Goal: Task Accomplishment & Management: Complete application form

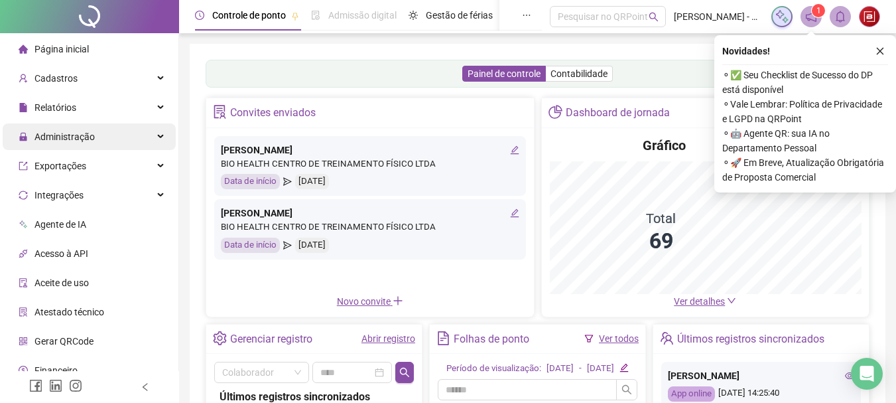
click at [55, 141] on span "Administração" at bounding box center [64, 136] width 60 height 11
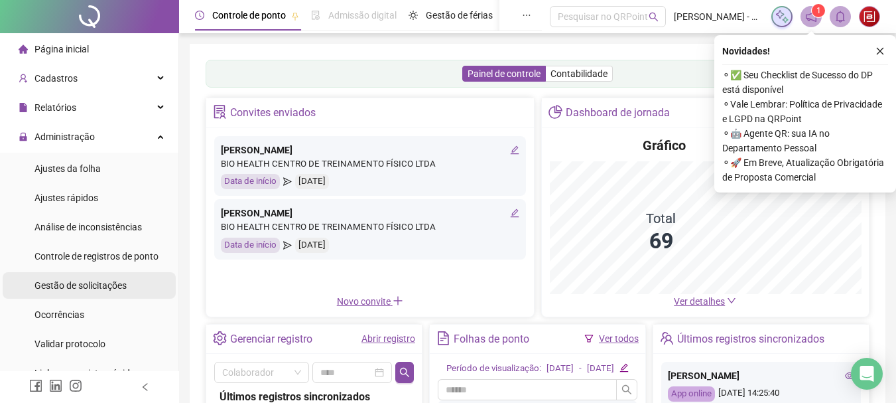
click at [79, 285] on span "Gestão de solicitações" at bounding box center [80, 285] width 92 height 11
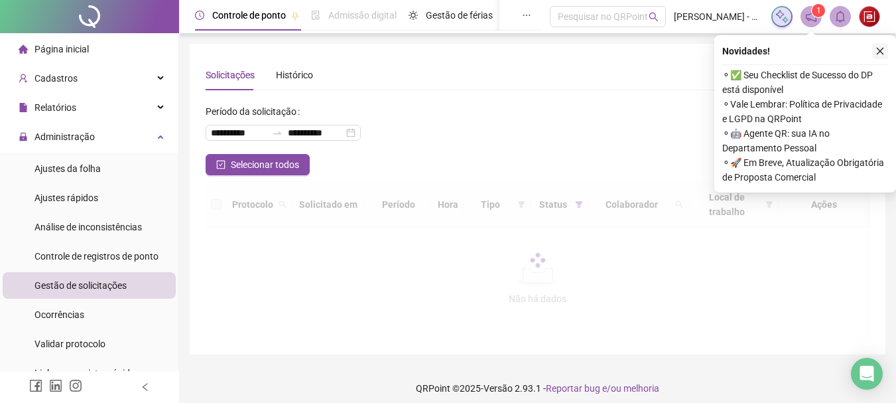
click at [879, 50] on icon "close" at bounding box center [879, 50] width 9 height 9
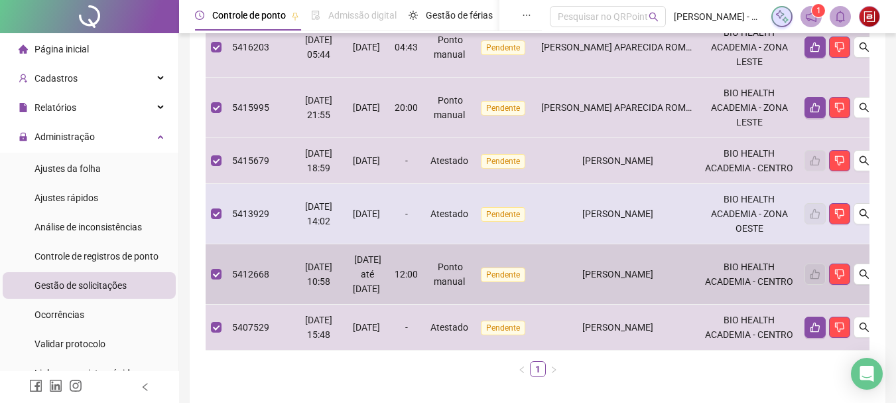
scroll to position [442, 0]
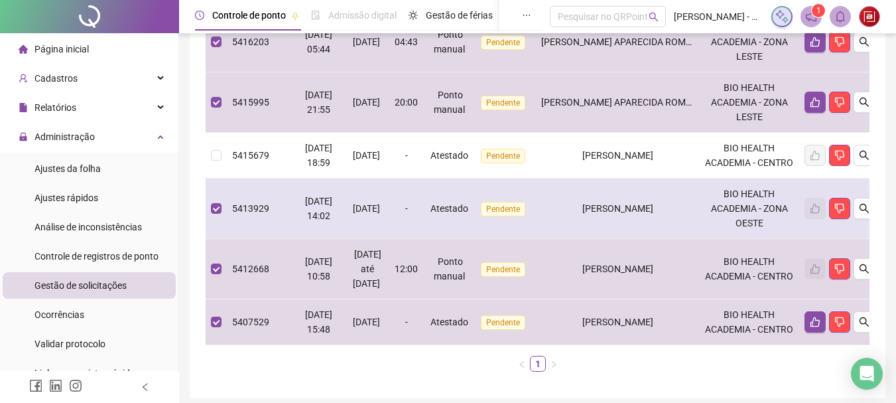
click at [222, 239] on td at bounding box center [216, 208] width 21 height 60
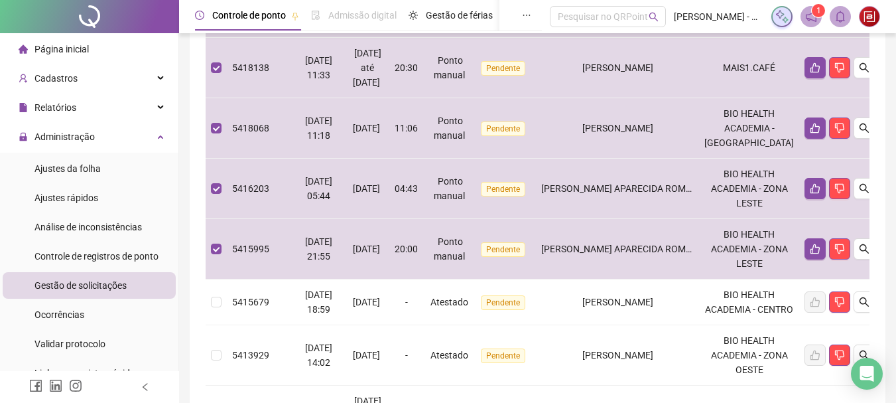
scroll to position [0, 0]
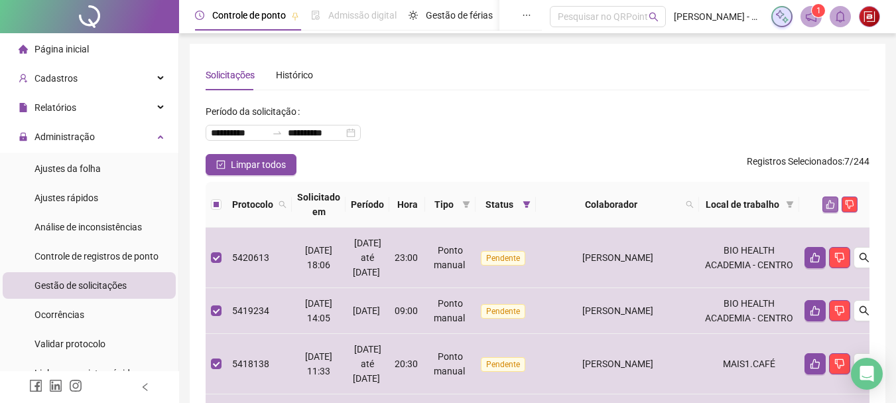
click at [826, 208] on icon "like" at bounding box center [830, 204] width 9 height 9
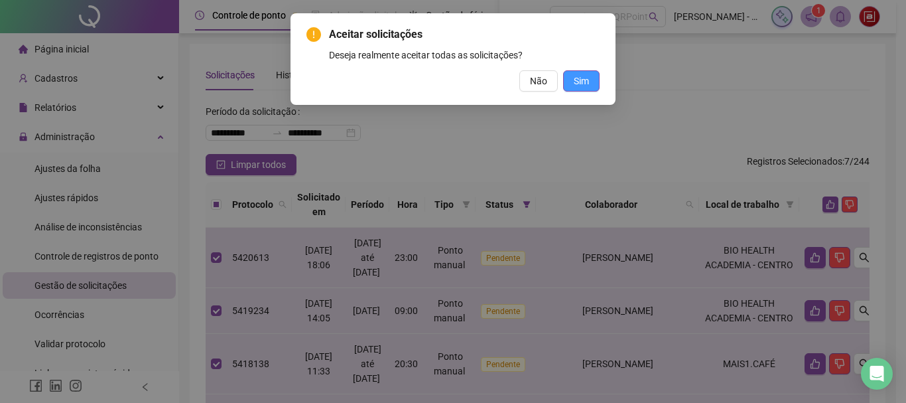
click at [590, 73] on button "Sim" at bounding box center [581, 80] width 36 height 21
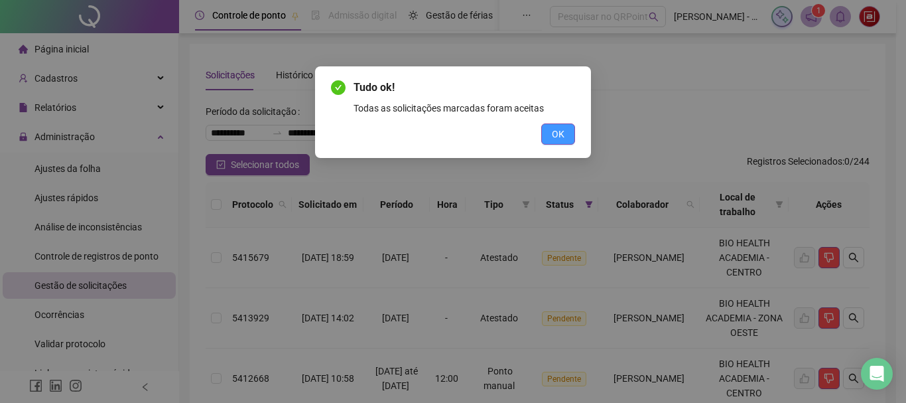
click at [565, 133] on button "OK" at bounding box center [558, 133] width 34 height 21
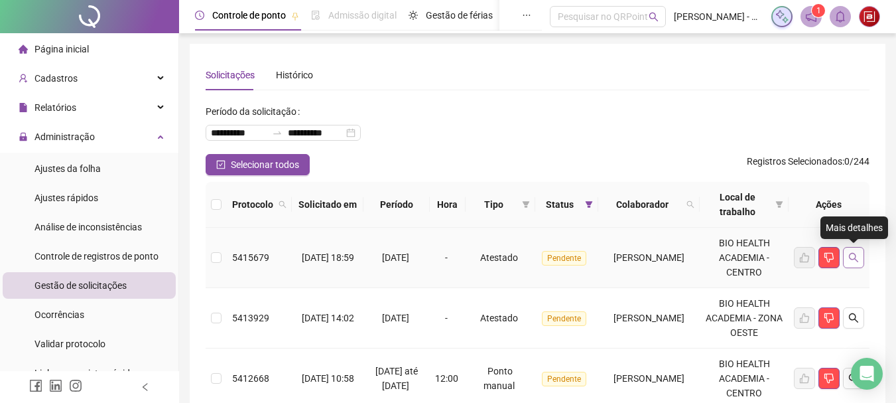
click at [856, 253] on icon "search" at bounding box center [853, 257] width 11 height 11
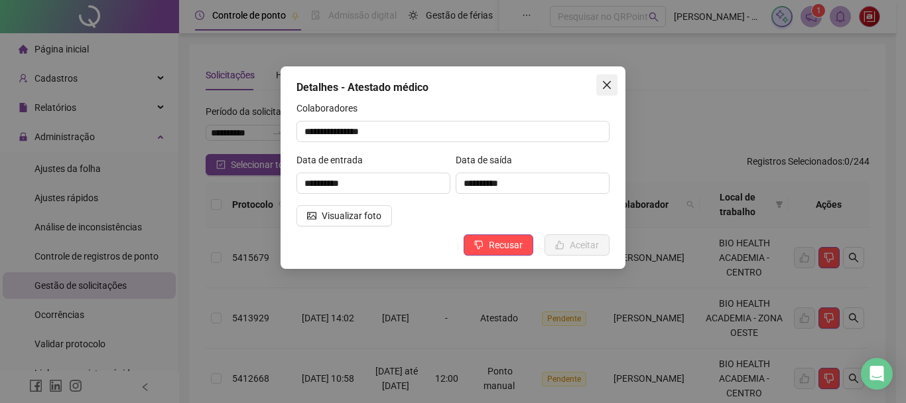
click at [598, 92] on button "Close" at bounding box center [606, 84] width 21 height 21
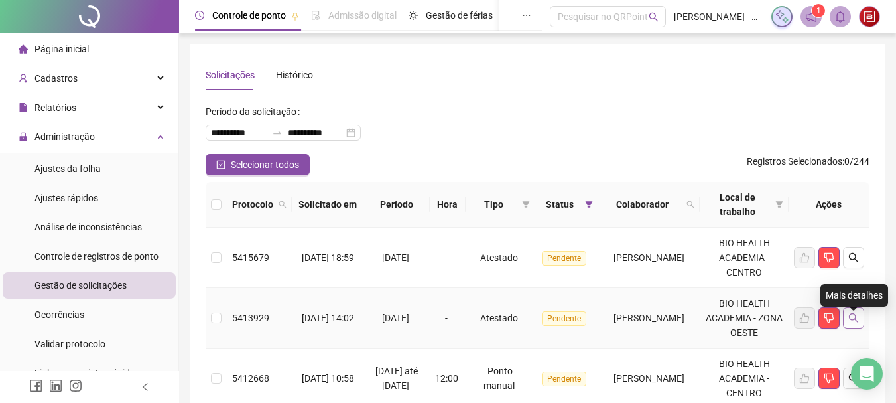
click at [861, 325] on button "button" at bounding box center [853, 317] width 21 height 21
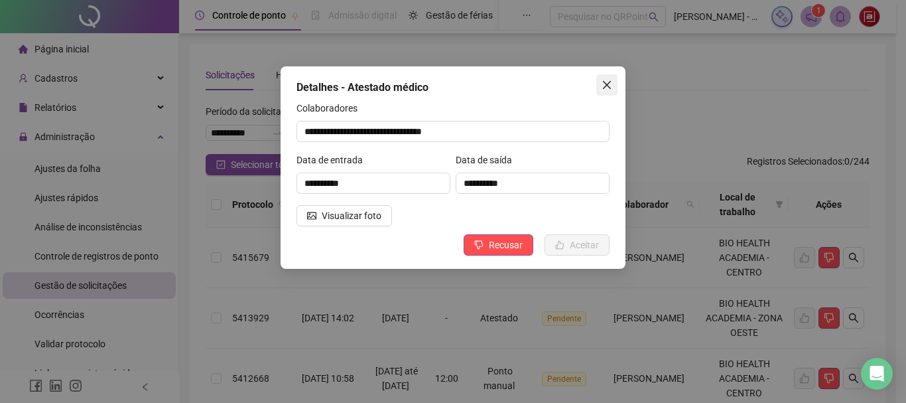
click at [603, 90] on button "Close" at bounding box center [606, 84] width 21 height 21
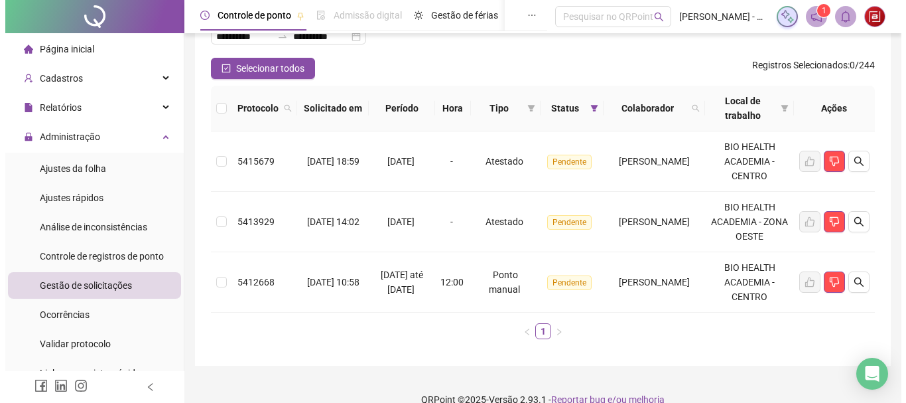
scroll to position [111, 0]
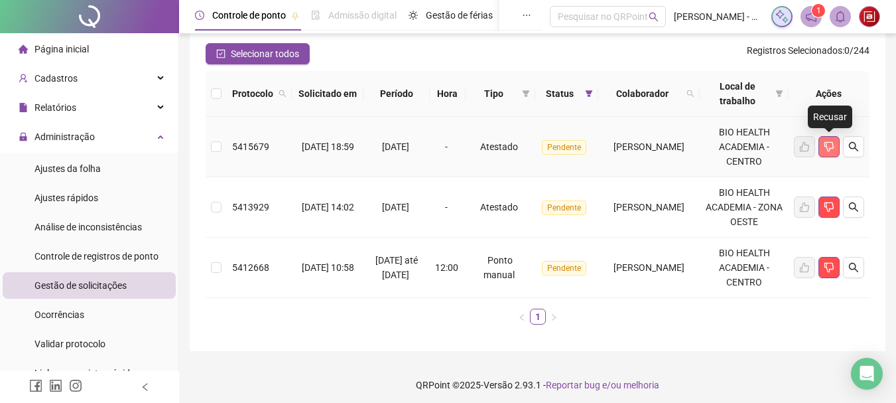
click at [826, 156] on button "button" at bounding box center [828, 146] width 21 height 21
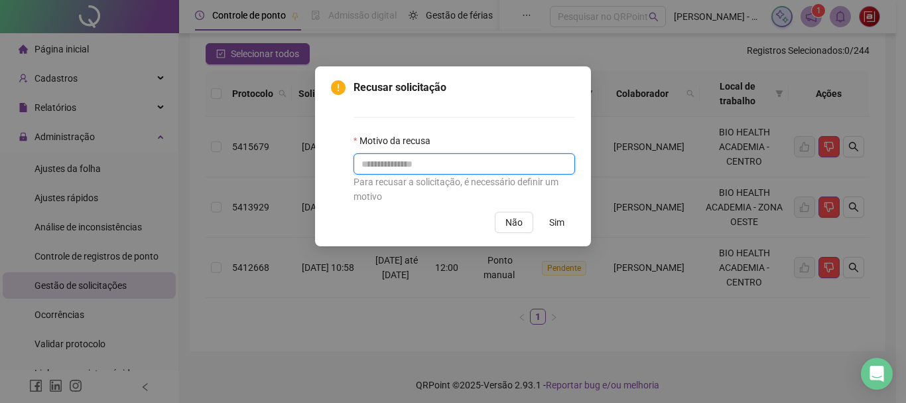
click at [466, 157] on input "text" at bounding box center [465, 163] width 222 height 21
type input "**********"
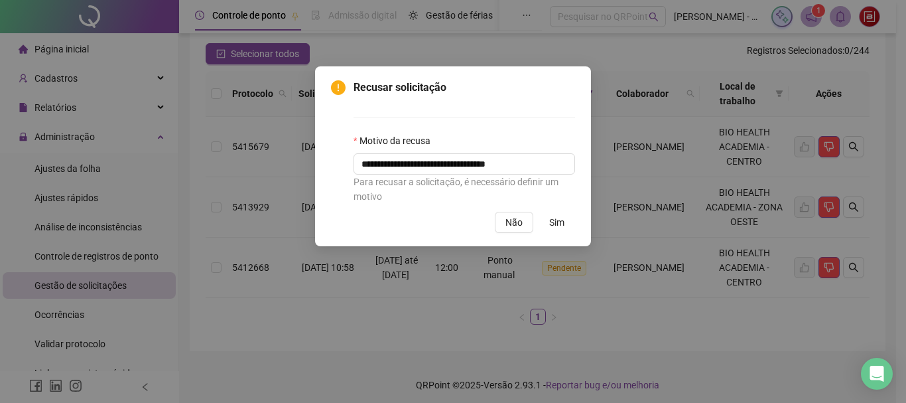
click at [562, 218] on span "Sim" at bounding box center [556, 222] width 15 height 15
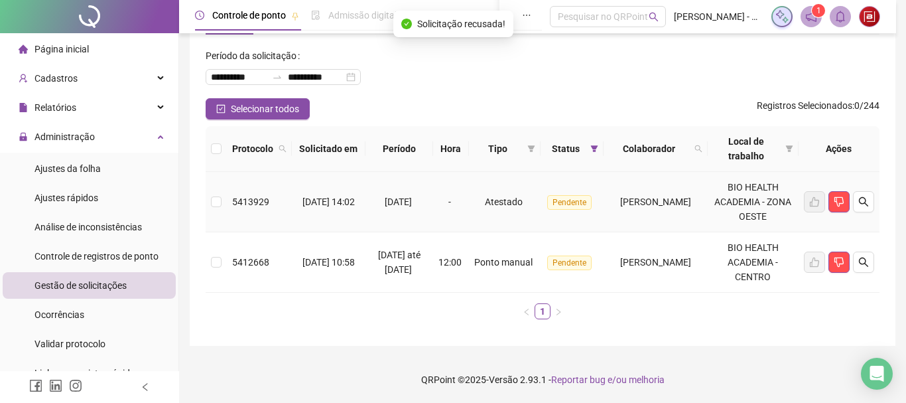
scroll to position [56, 0]
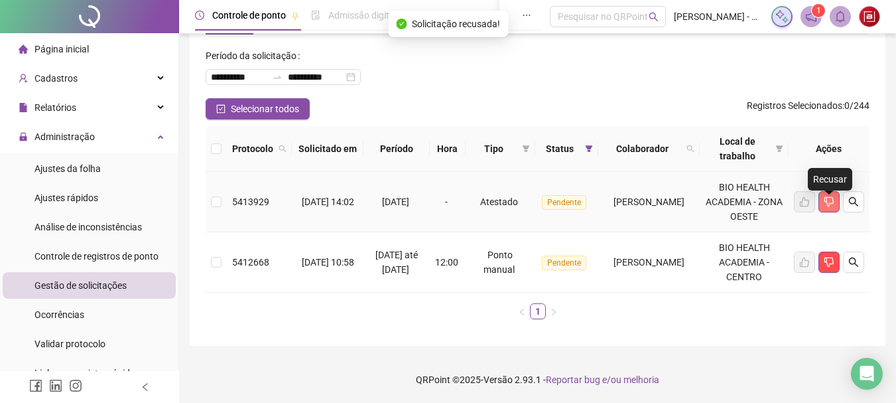
click at [836, 207] on button "button" at bounding box center [828, 201] width 21 height 21
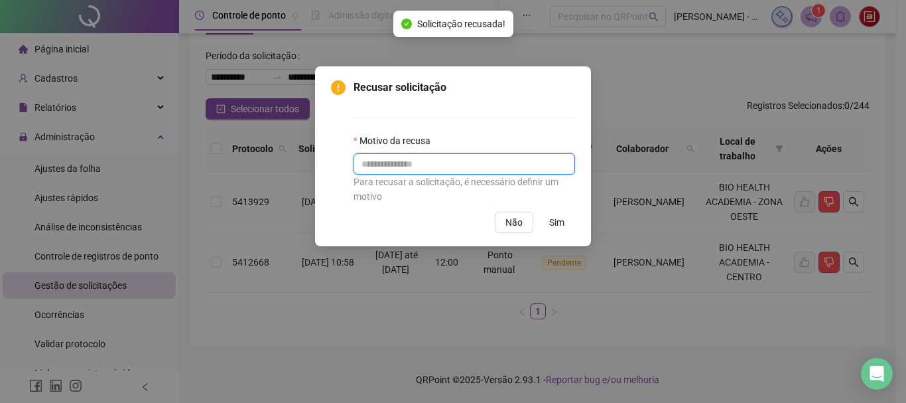
click at [444, 165] on input "text" at bounding box center [465, 163] width 222 height 21
paste input "**********"
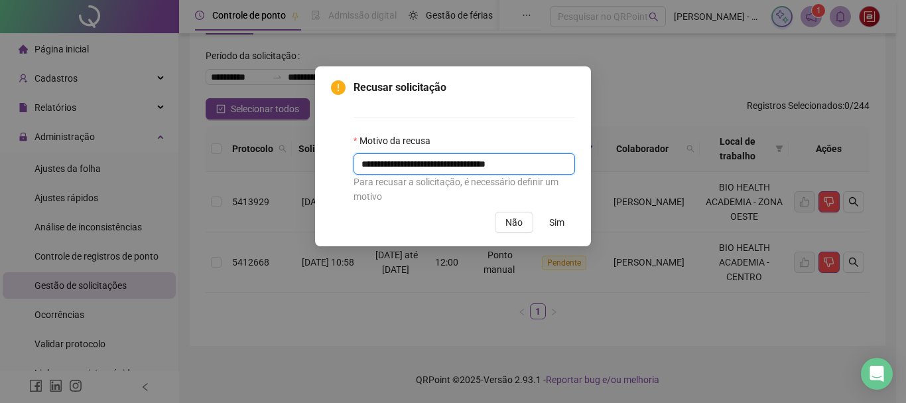
type input "**********"
click at [550, 227] on span "Sim" at bounding box center [556, 222] width 15 height 15
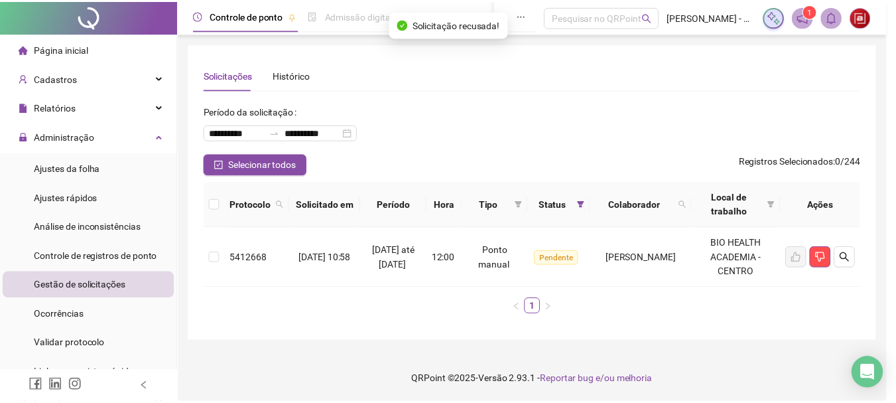
scroll to position [0, 0]
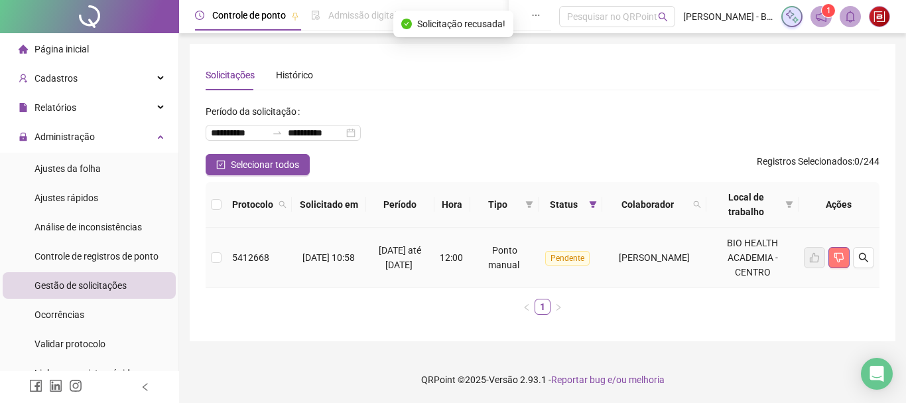
click at [846, 263] on button "button" at bounding box center [838, 257] width 21 height 21
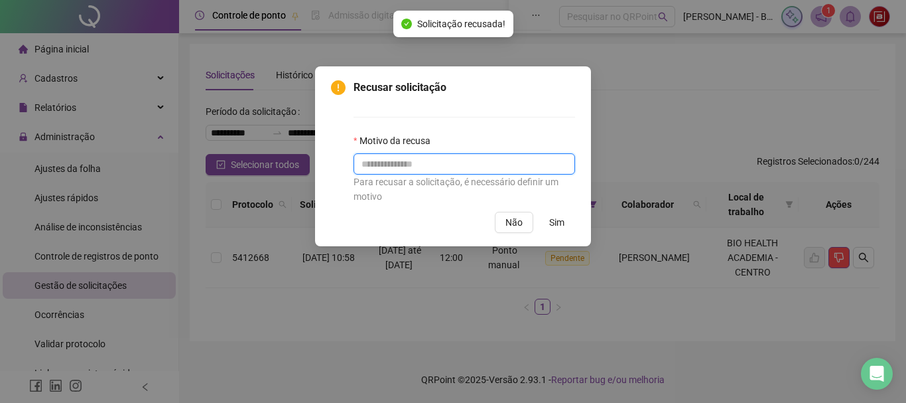
click at [446, 169] on input "text" at bounding box center [465, 163] width 222 height 21
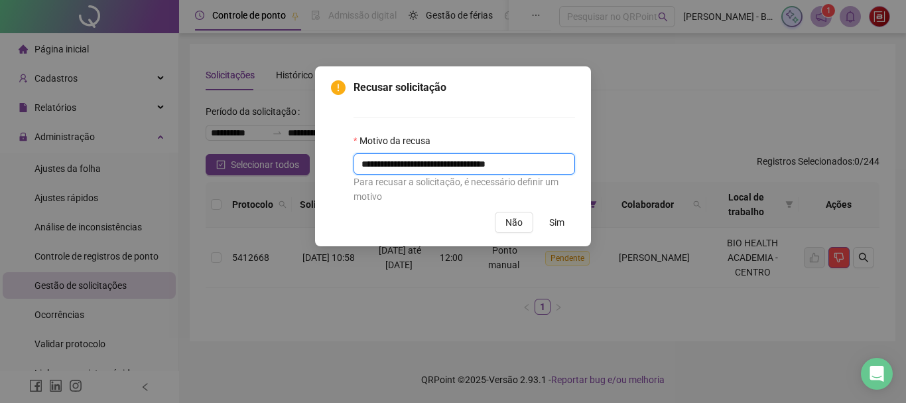
type input "**********"
click at [560, 231] on button "Sim" at bounding box center [557, 222] width 36 height 21
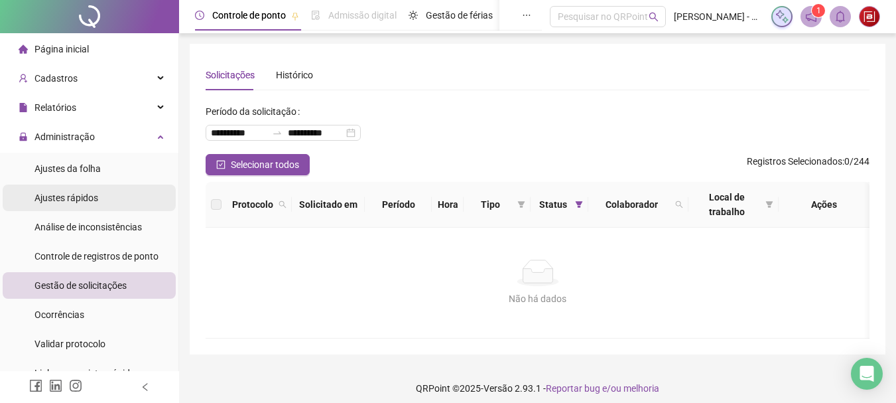
click at [105, 194] on li "Ajustes rápidos" at bounding box center [89, 197] width 173 height 27
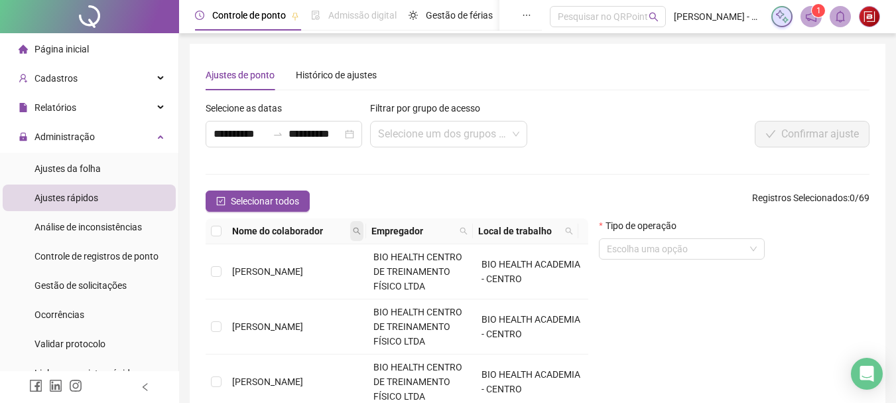
click at [354, 231] on icon "search" at bounding box center [356, 230] width 7 height 7
type input "****"
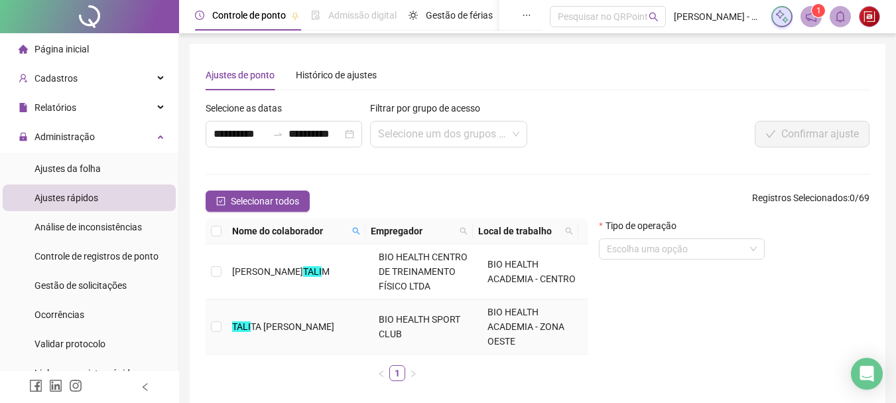
click at [317, 326] on span "TA [PERSON_NAME]" at bounding box center [293, 326] width 84 height 11
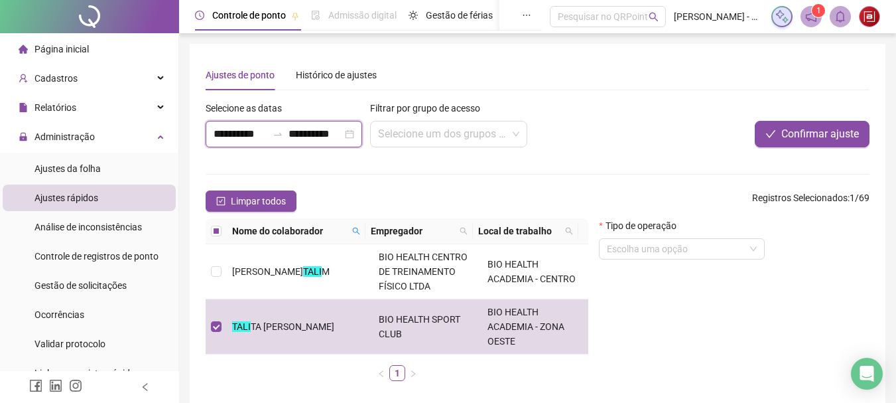
click at [255, 131] on input "**********" at bounding box center [241, 134] width 54 height 16
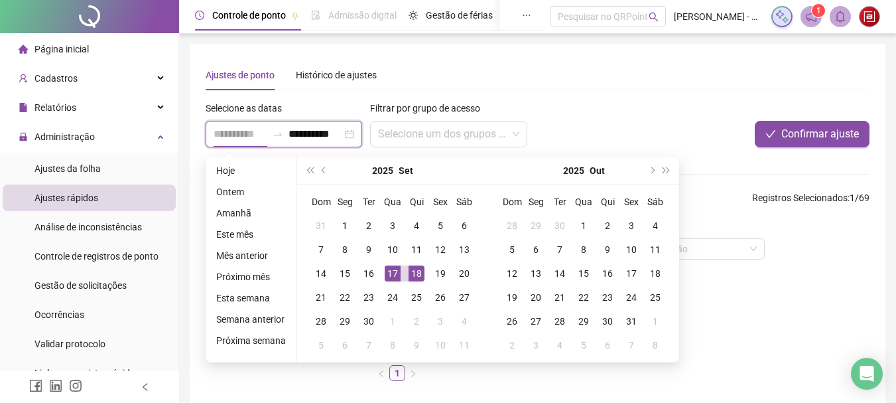
type input "**********"
click at [387, 269] on div "17" at bounding box center [393, 273] width 16 height 16
type input "**********"
click at [440, 273] on div "19" at bounding box center [440, 273] width 16 height 16
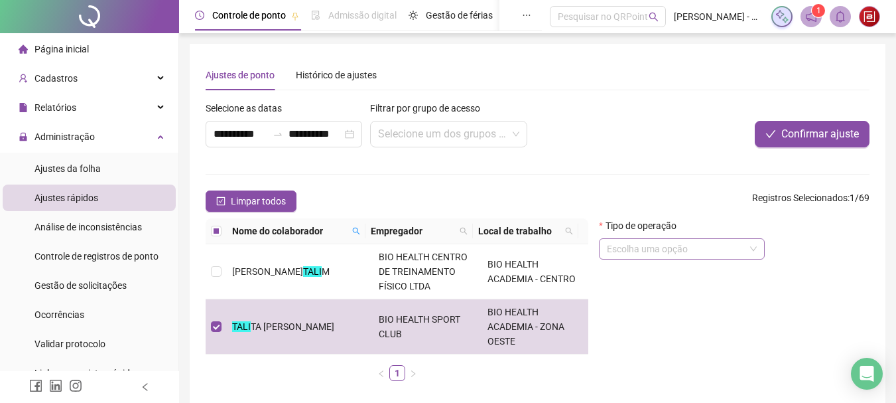
click at [709, 249] on input "search" at bounding box center [676, 249] width 138 height 20
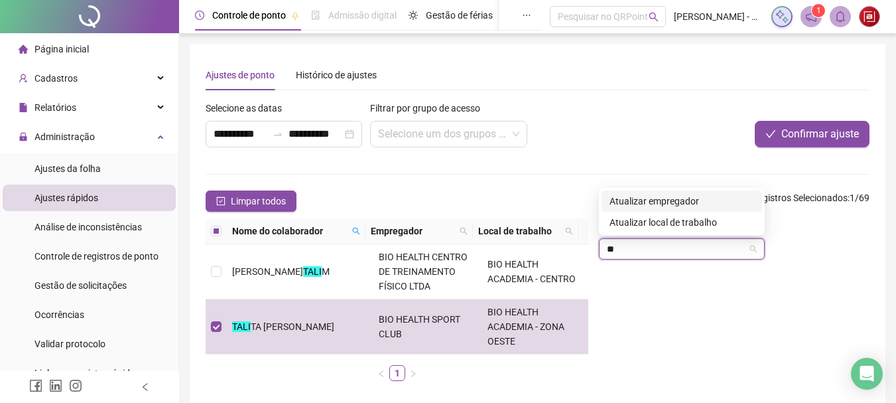
type input "*"
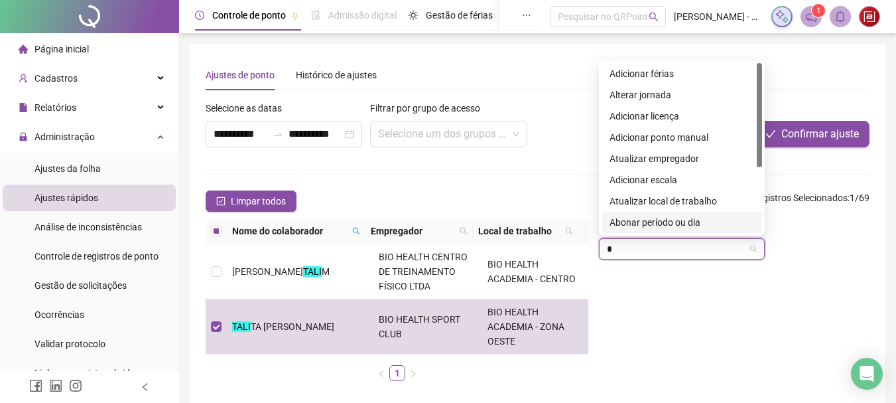
click at [687, 221] on div "Abonar período ou dia" at bounding box center [682, 222] width 145 height 15
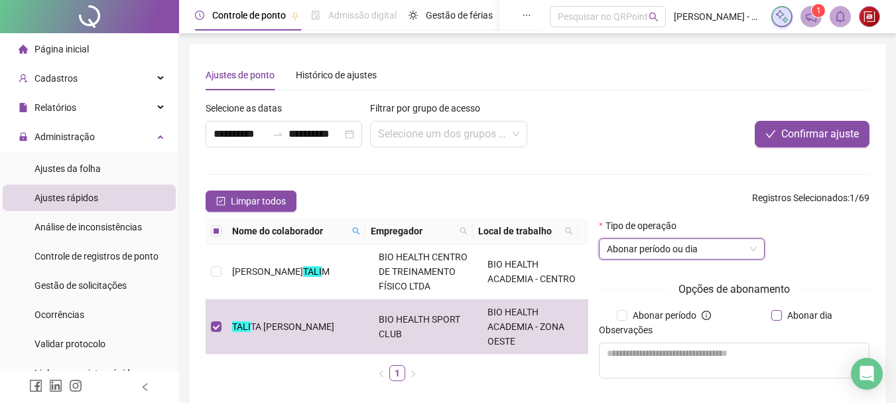
click at [783, 316] on span "Abonar dia" at bounding box center [810, 315] width 56 height 15
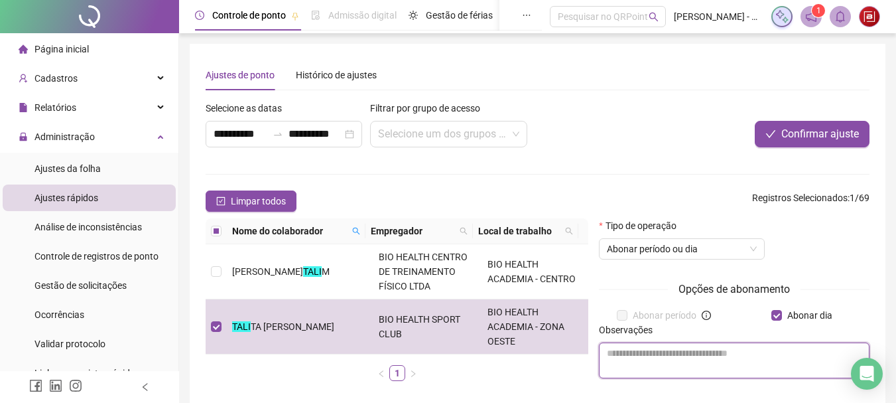
click at [630, 360] on textarea at bounding box center [734, 360] width 271 height 36
type textarea "********"
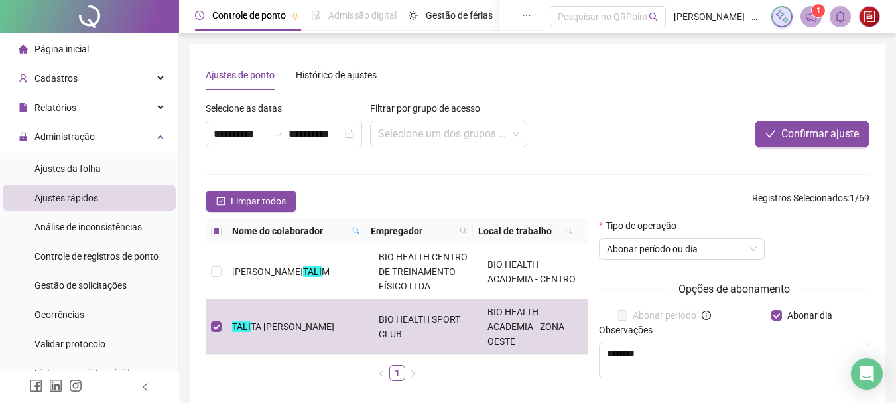
click at [836, 259] on div "Tipo de operação Abonar período ou dia" at bounding box center [734, 244] width 271 height 52
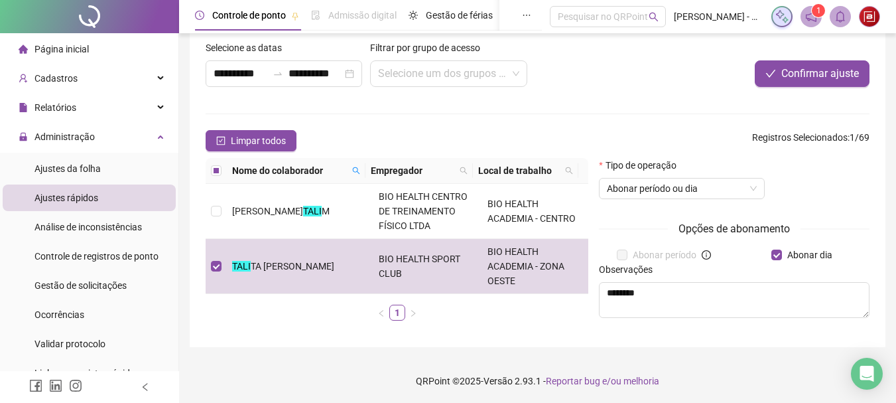
scroll to position [62, 0]
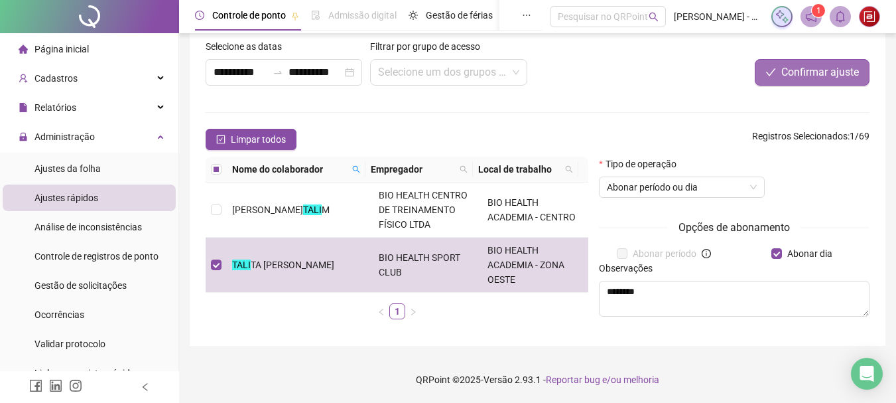
click at [815, 70] on span "Confirmar ajuste" at bounding box center [820, 72] width 78 height 16
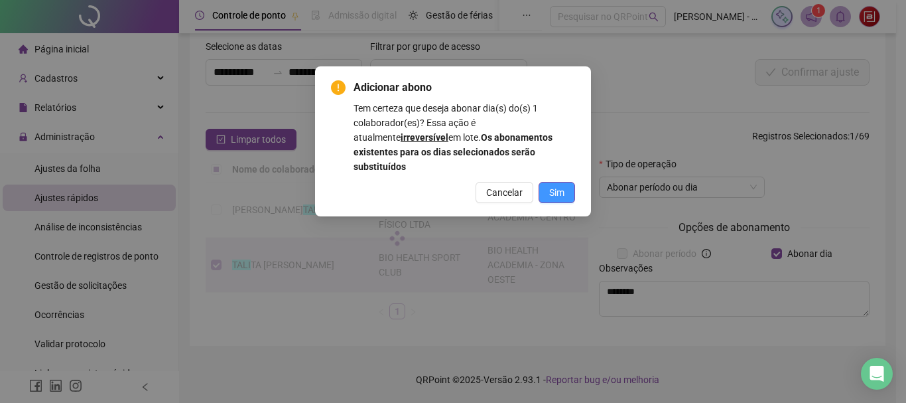
click at [552, 186] on button "Sim" at bounding box center [557, 192] width 36 height 21
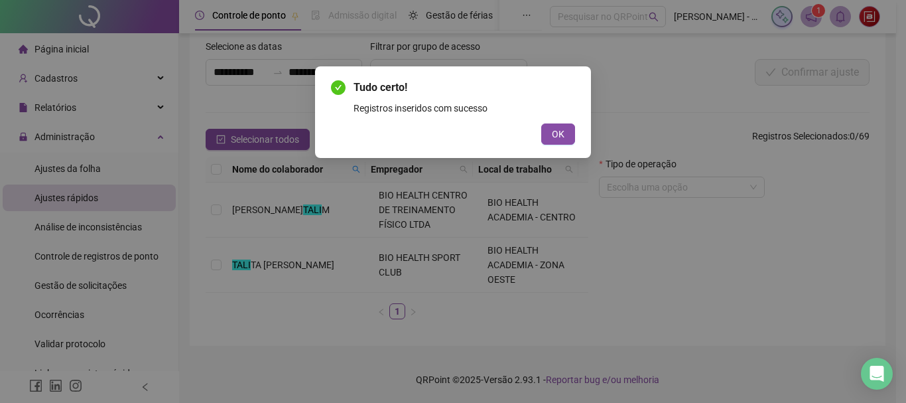
click at [560, 133] on span "OK" at bounding box center [558, 134] width 13 height 15
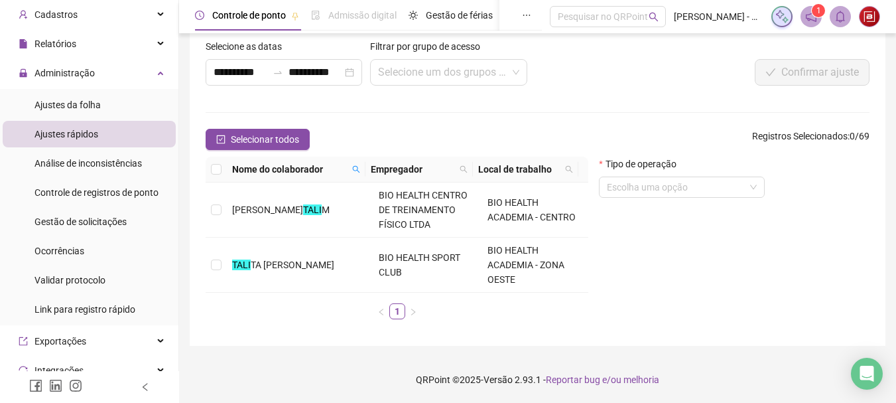
scroll to position [0, 0]
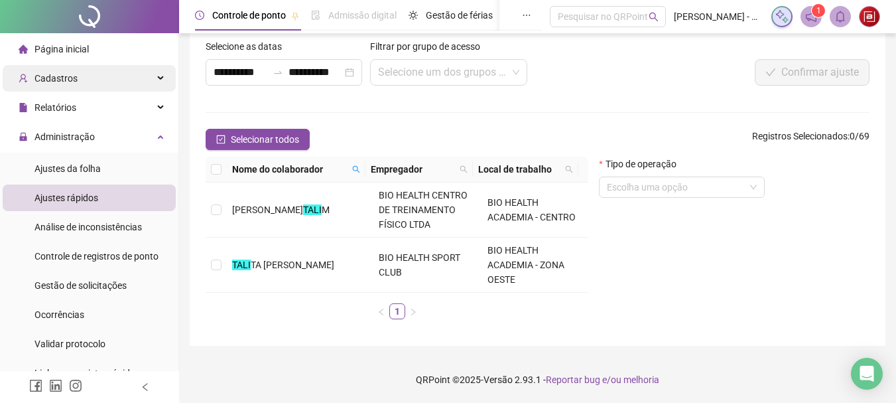
click at [128, 81] on div "Cadastros" at bounding box center [89, 78] width 173 height 27
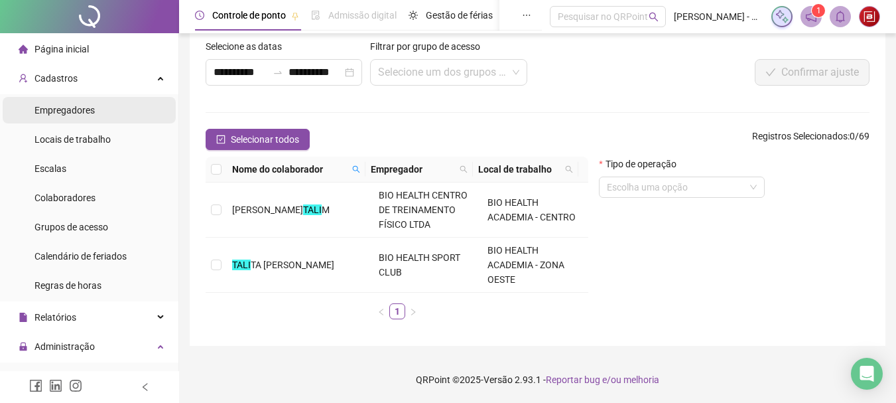
click at [80, 117] on div "Empregadores" at bounding box center [64, 110] width 60 height 27
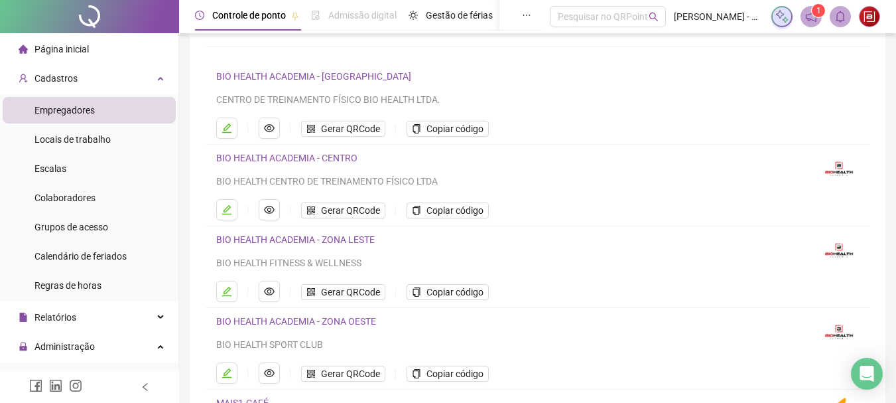
scroll to position [88, 0]
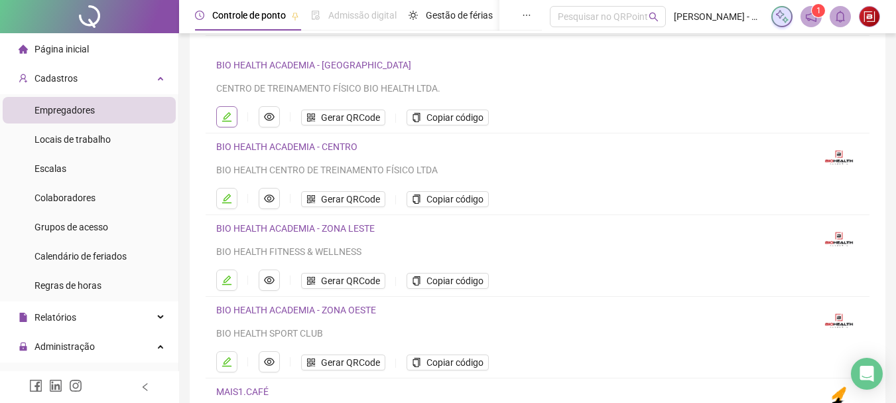
click at [231, 121] on icon "edit" at bounding box center [226, 116] width 9 height 9
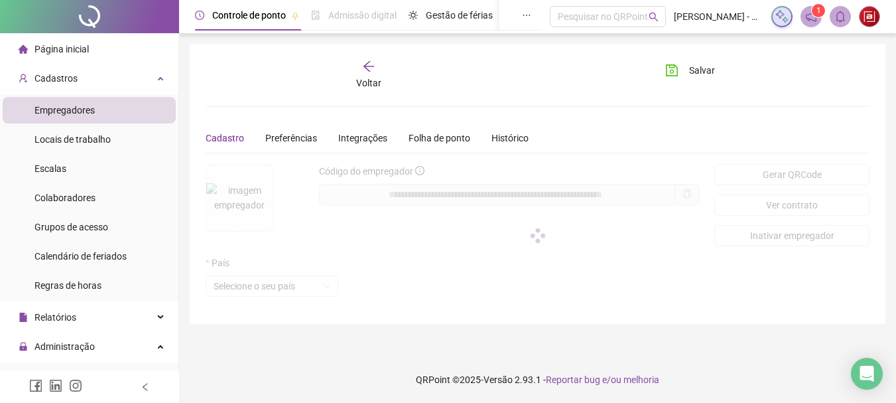
scroll to position [0, 0]
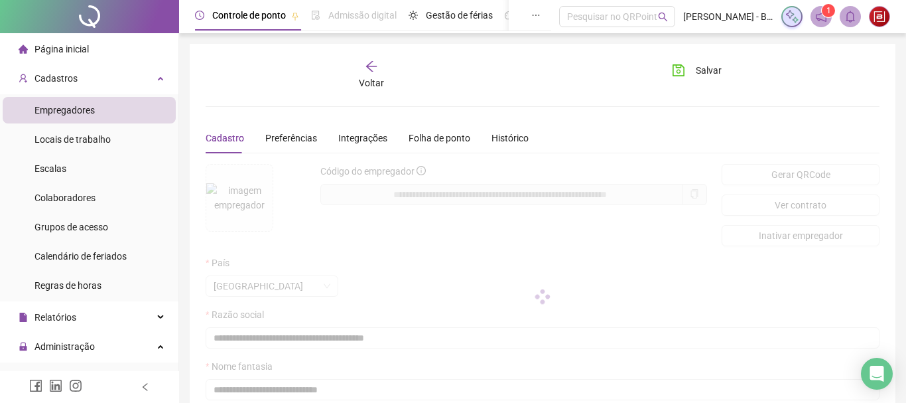
type input "**********"
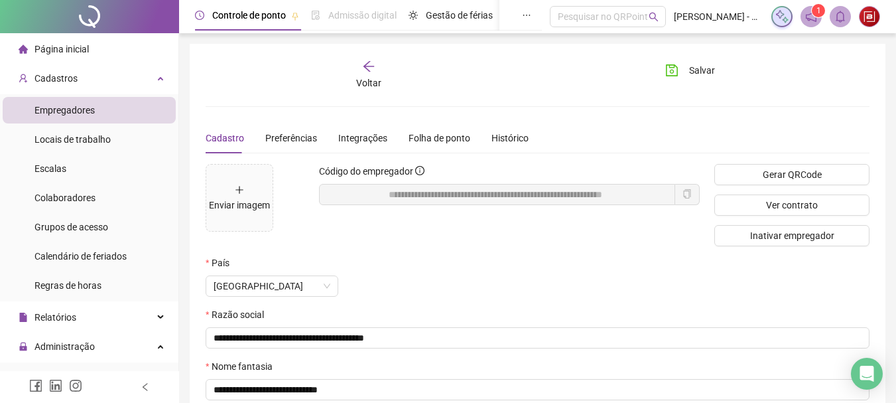
click at [359, 72] on div "Voltar" at bounding box center [369, 75] width 102 height 31
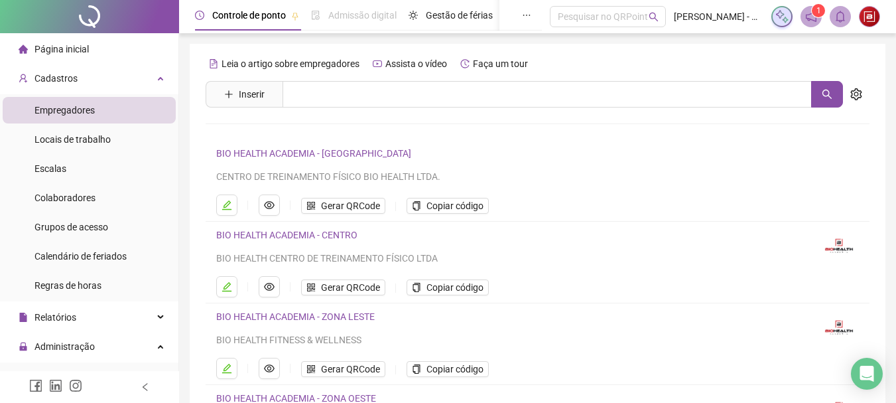
click at [46, 44] on span "Página inicial" at bounding box center [61, 49] width 54 height 11
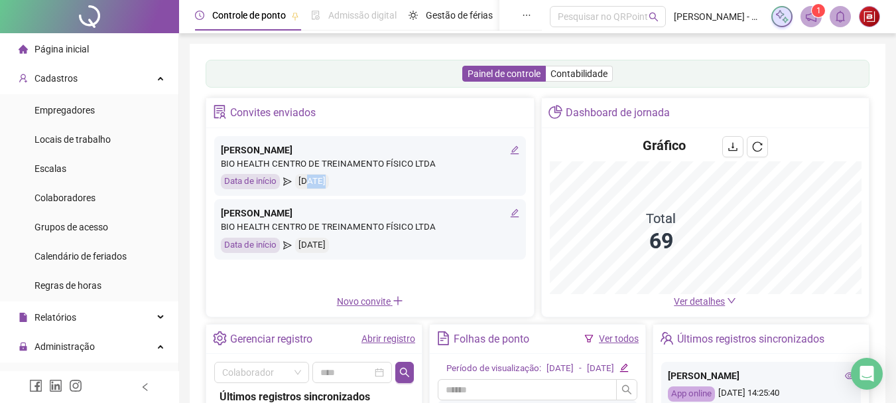
drag, startPoint x: 307, startPoint y: 180, endPoint x: 336, endPoint y: 178, distance: 28.6
click at [329, 178] on div "[DATE]" at bounding box center [312, 181] width 34 height 15
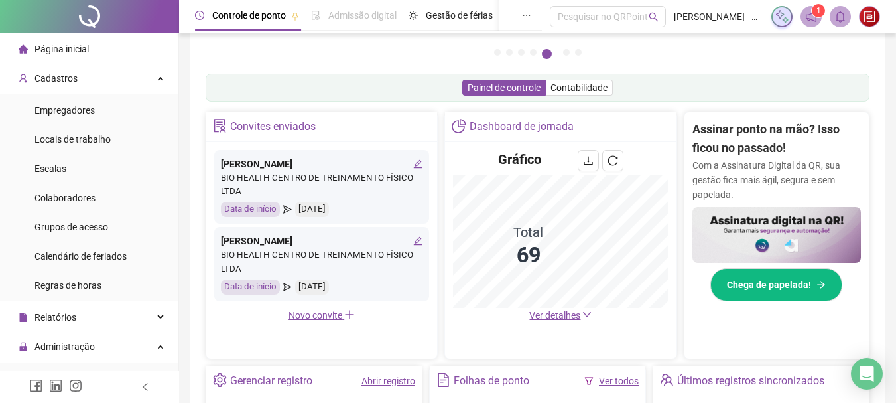
scroll to position [265, 0]
